Goal: Use online tool/utility: Use online tool/utility

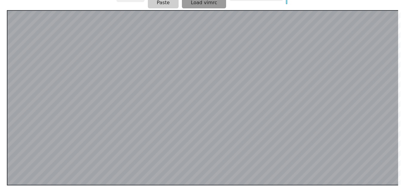
scroll to position [116, 0]
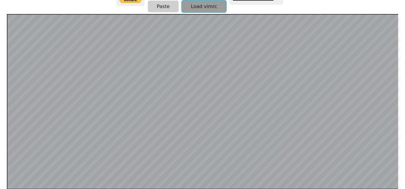
click at [202, 4] on button "Load vimrc" at bounding box center [204, 7] width 44 height 12
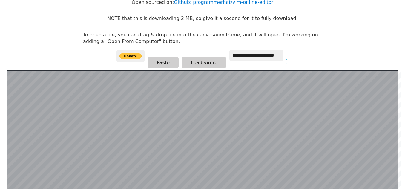
scroll to position [56, 0]
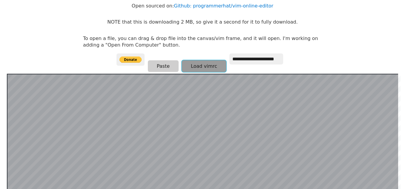
click at [198, 64] on button "Load vimrc" at bounding box center [204, 66] width 44 height 12
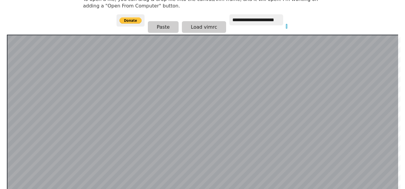
scroll to position [116, 0]
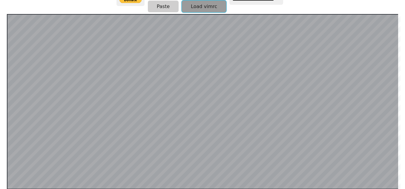
click at [196, 2] on button "Load vimrc" at bounding box center [204, 7] width 44 height 12
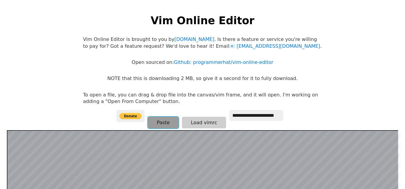
click at [163, 121] on button "Paste" at bounding box center [163, 123] width 31 height 12
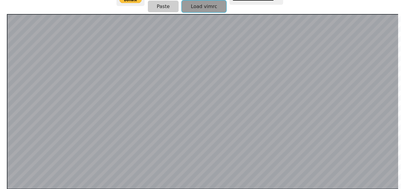
click at [195, 5] on button "Load vimrc" at bounding box center [204, 7] width 44 height 12
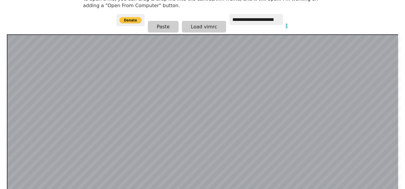
scroll to position [56, 0]
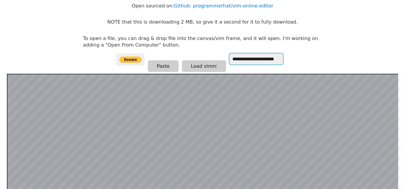
click at [238, 61] on input "**********" at bounding box center [257, 59] width 54 height 11
click at [240, 62] on input "**********" at bounding box center [257, 59] width 54 height 11
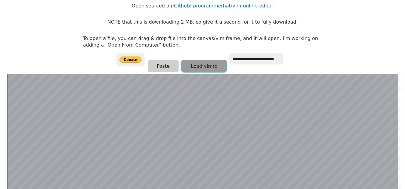
click at [203, 69] on button "Load vimrc" at bounding box center [204, 66] width 44 height 12
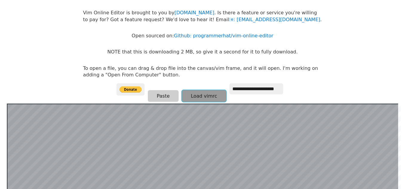
click at [202, 96] on button "Load vimrc" at bounding box center [204, 96] width 44 height 12
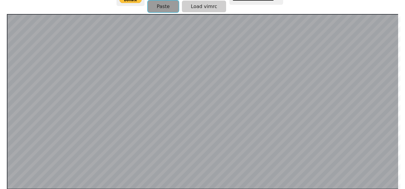
click at [158, 7] on button "Paste" at bounding box center [163, 7] width 31 height 12
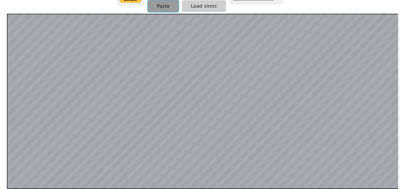
click at [158, 9] on button "Paste" at bounding box center [163, 6] width 31 height 12
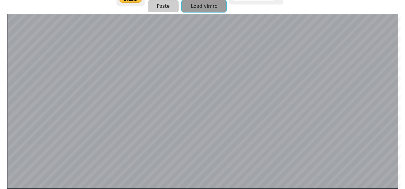
click at [197, 4] on button "Load vimrc" at bounding box center [204, 6] width 44 height 12
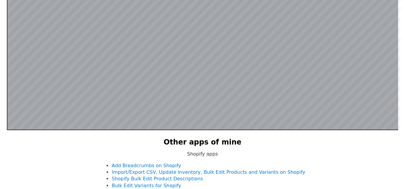
scroll to position [116, 0]
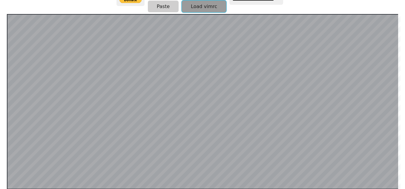
click at [196, 9] on button "Load vimrc" at bounding box center [204, 7] width 44 height 12
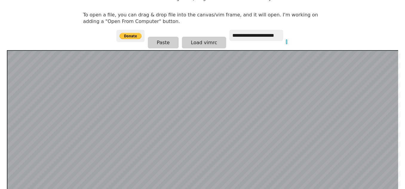
scroll to position [90, 0]
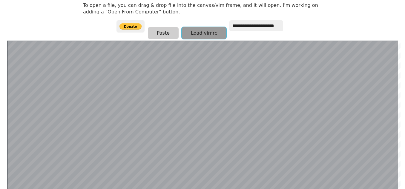
click at [200, 32] on button "Load vimrc" at bounding box center [204, 33] width 44 height 12
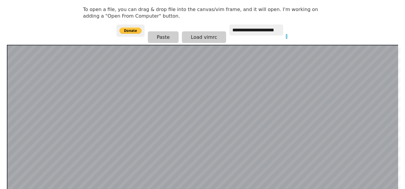
scroll to position [56, 0]
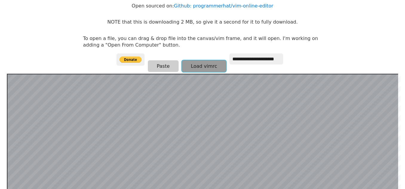
click at [190, 65] on button "Load vimrc" at bounding box center [204, 66] width 44 height 12
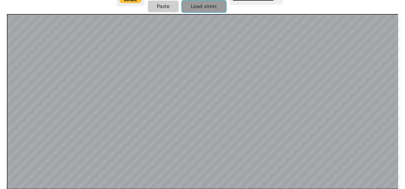
click at [192, 11] on button "Load vimrc" at bounding box center [204, 7] width 44 height 12
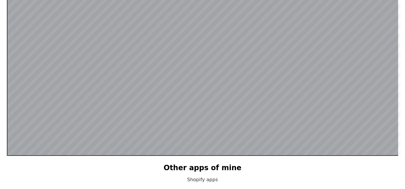
scroll to position [116, 0]
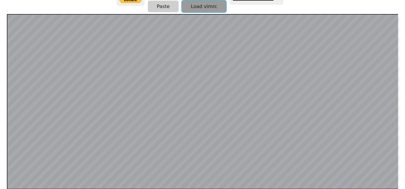
click at [210, 4] on button "Load vimrc" at bounding box center [204, 7] width 44 height 12
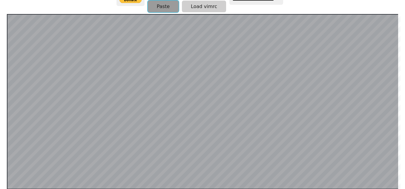
click at [162, 5] on button "Paste" at bounding box center [163, 7] width 31 height 12
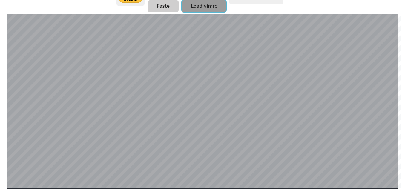
click at [205, 8] on button "Load vimrc" at bounding box center [204, 6] width 44 height 12
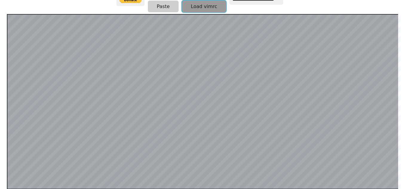
click at [205, 8] on button "Load vimrc" at bounding box center [204, 7] width 44 height 12
drag, startPoint x: 116, startPoint y: 12, endPoint x: 78, endPoint y: 8, distance: 38.1
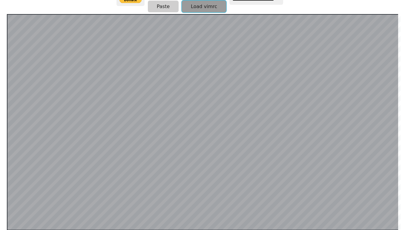
click at [196, 7] on button "Load vimrc" at bounding box center [204, 7] width 44 height 12
click at [191, 3] on button "Load vimrc" at bounding box center [204, 7] width 44 height 12
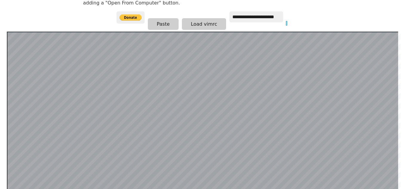
scroll to position [90, 0]
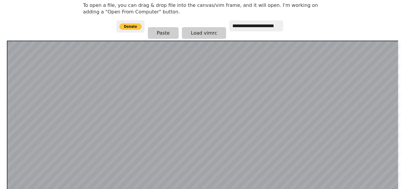
click at [193, 24] on div "**********" at bounding box center [203, 30] width 172 height 20
click at [195, 28] on button "Load vimrc" at bounding box center [204, 33] width 44 height 12
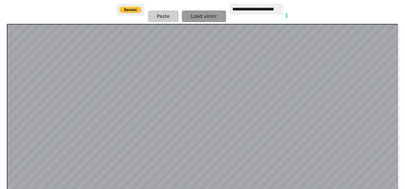
scroll to position [116, 0]
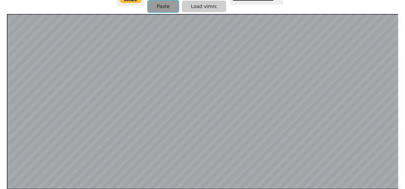
click at [163, 6] on button "Paste" at bounding box center [163, 7] width 31 height 12
click at [162, 2] on button "Paste" at bounding box center [163, 7] width 31 height 12
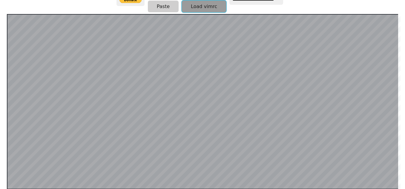
click at [204, 5] on button "Load vimrc" at bounding box center [204, 7] width 44 height 12
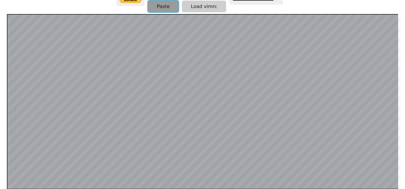
click at [163, 7] on button "Paste" at bounding box center [163, 7] width 31 height 12
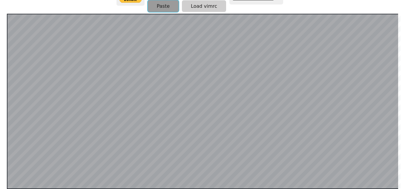
click at [159, 8] on button "Paste" at bounding box center [163, 6] width 31 height 12
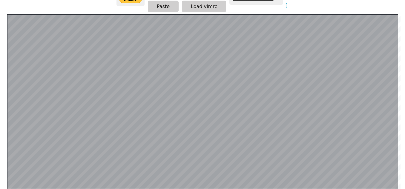
scroll to position [0, 1]
type input "*"
click at [166, 12] on button "Paste" at bounding box center [163, 7] width 31 height 12
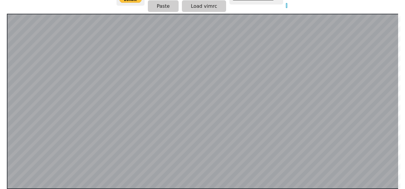
scroll to position [0, 0]
click at [162, 8] on button "Paste" at bounding box center [163, 6] width 31 height 12
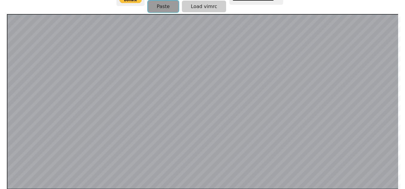
click at [158, 8] on button "Paste" at bounding box center [163, 7] width 31 height 12
